Goal: Information Seeking & Learning: Find specific page/section

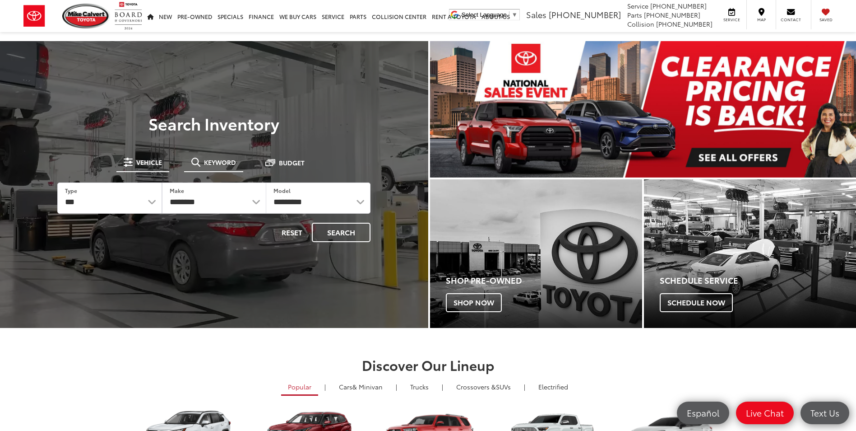
click at [214, 165] on span "Keyword" at bounding box center [220, 162] width 32 height 6
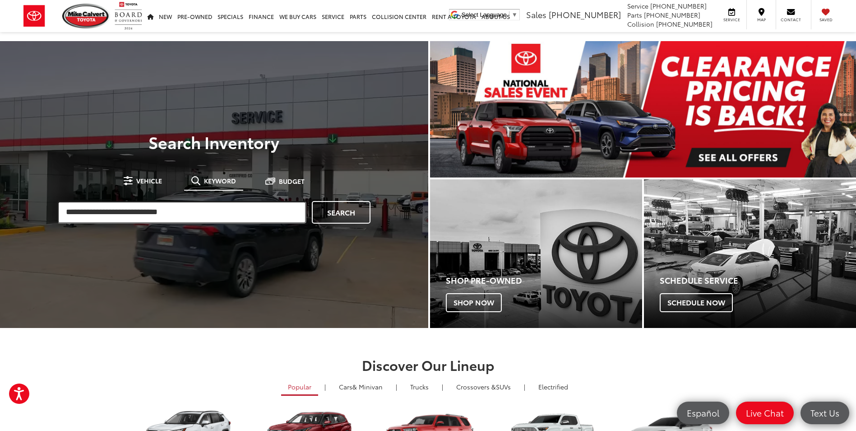
click at [196, 214] on input "search" at bounding box center [181, 212] width 249 height 23
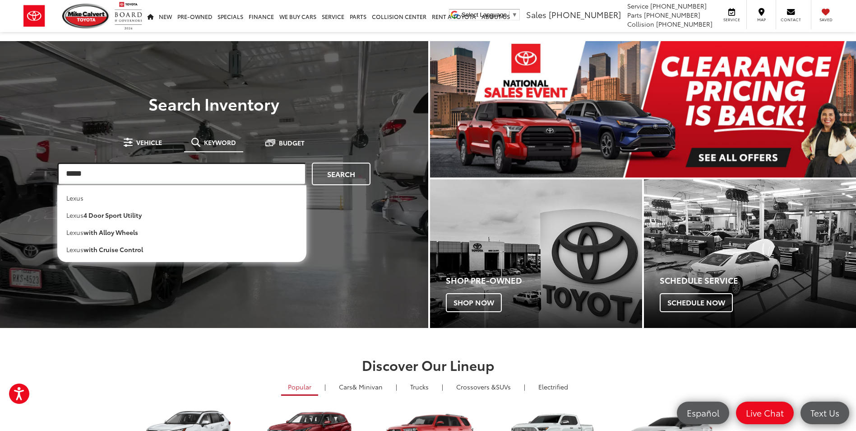
type input "*****"
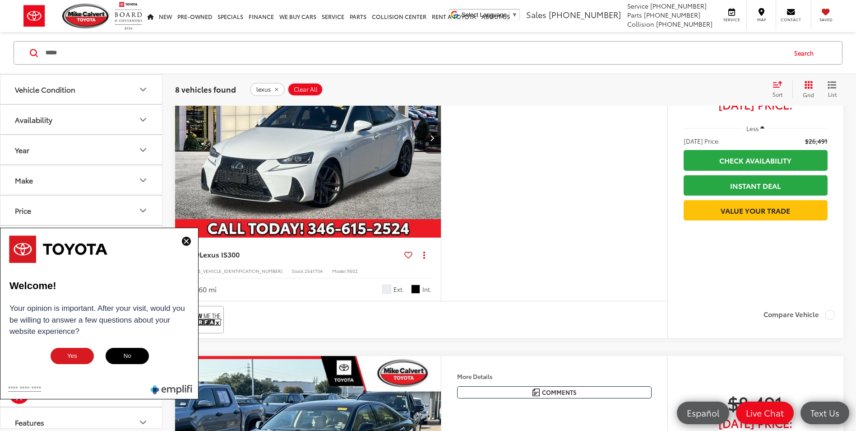
scroll to position [1670, 0]
